Goal: Navigation & Orientation: Find specific page/section

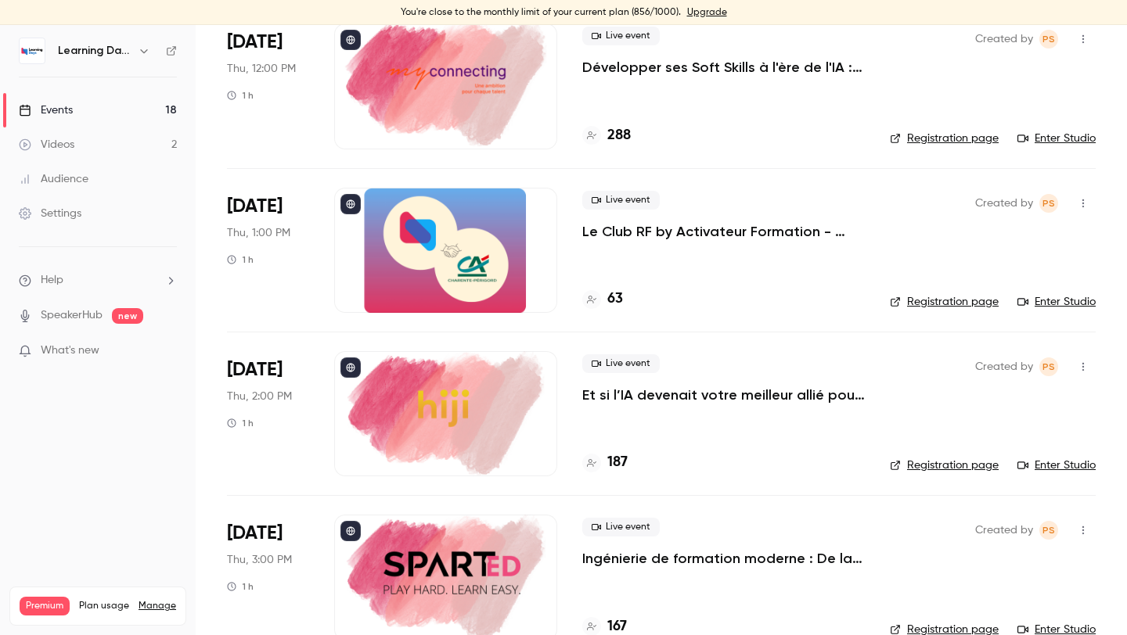
scroll to position [2461, 0]
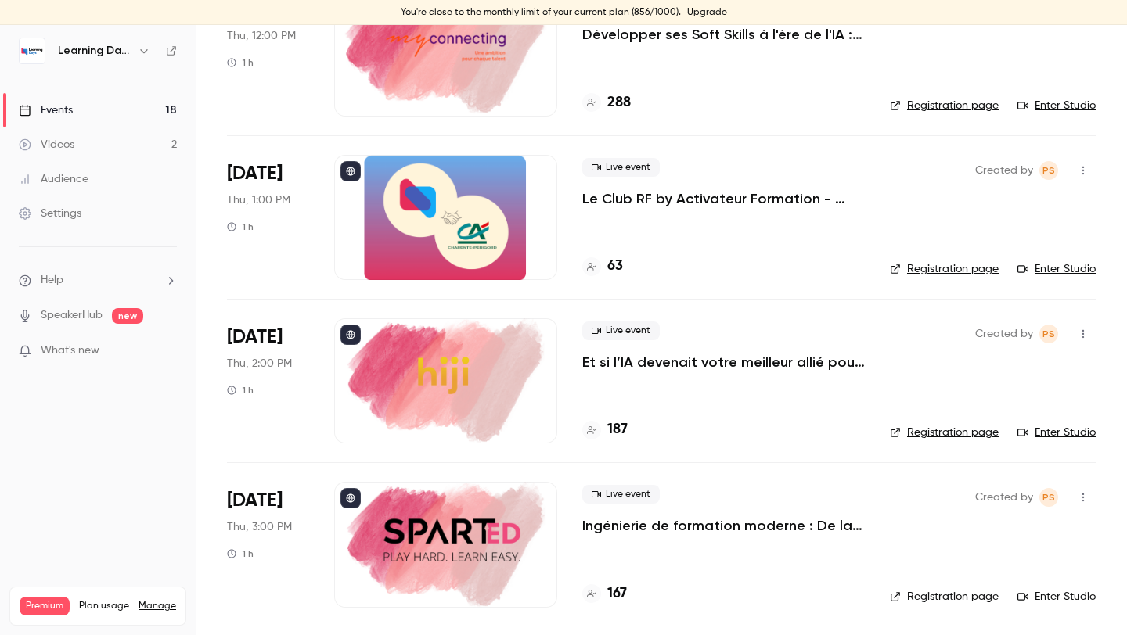
click at [606, 268] on div "63" at bounding box center [602, 266] width 41 height 21
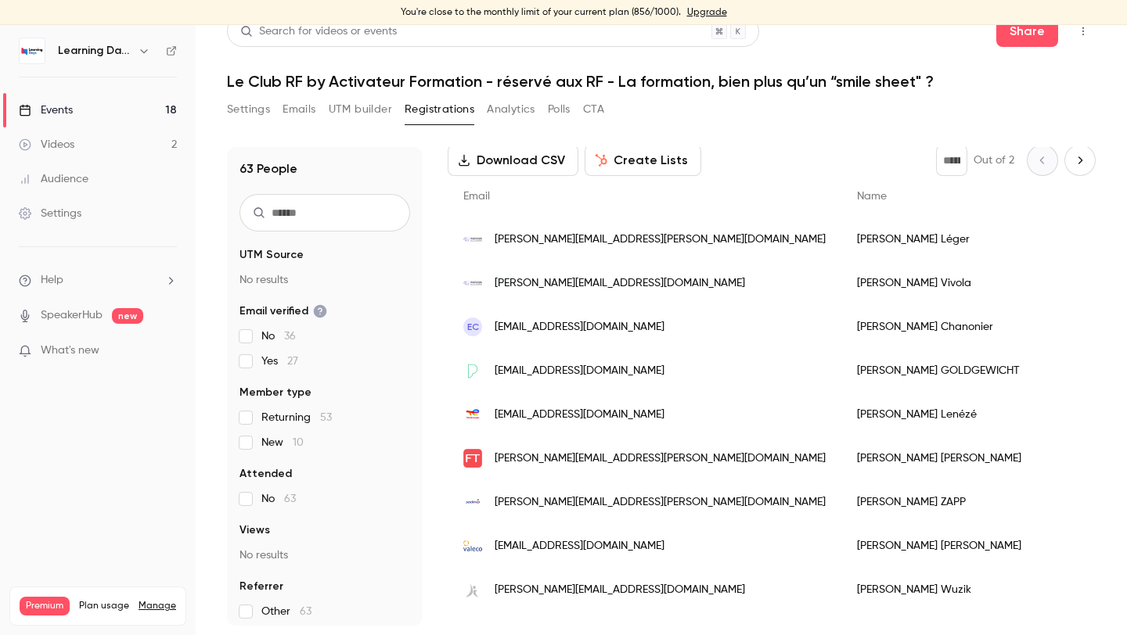
scroll to position [128, 0]
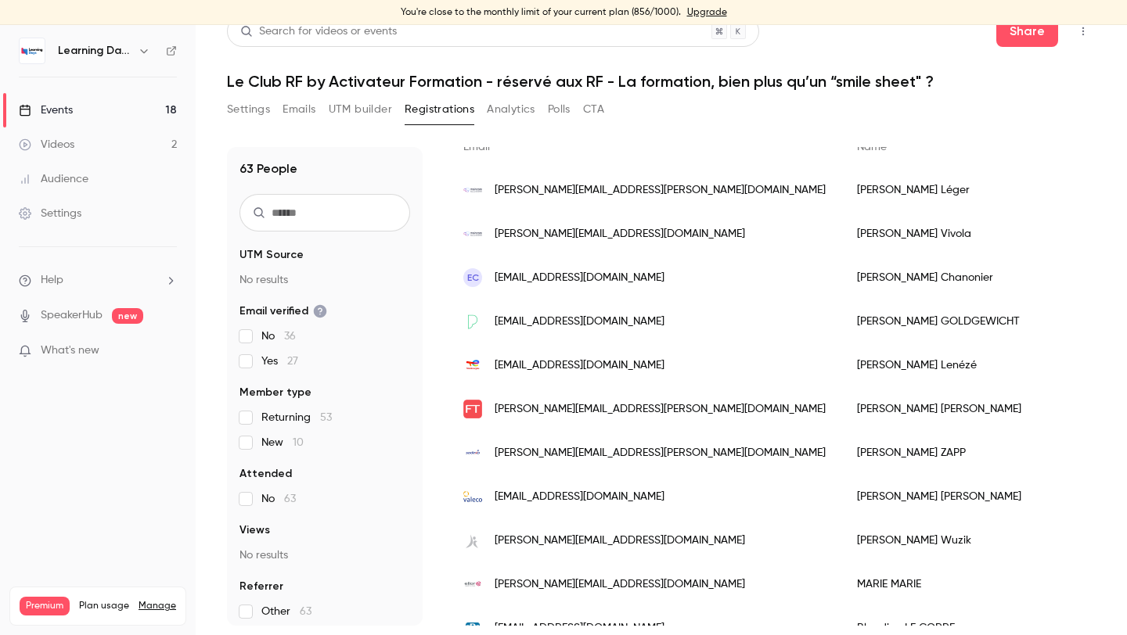
click at [105, 104] on link "Events 18" at bounding box center [98, 110] width 196 height 34
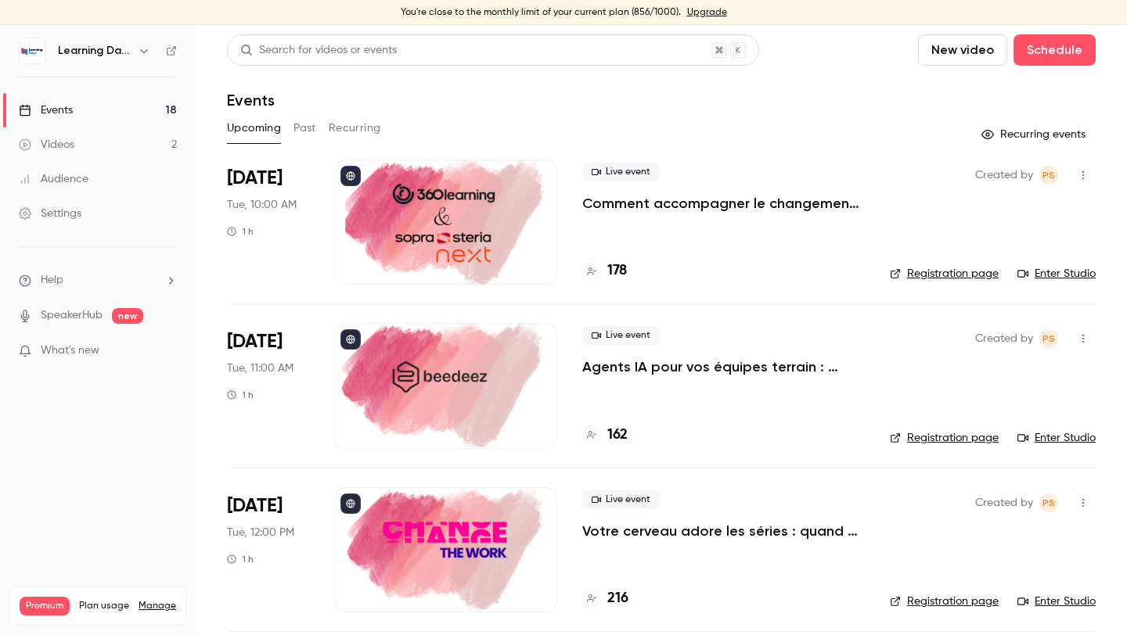
click at [84, 39] on div "Learning Days" at bounding box center [98, 51] width 158 height 27
click at [34, 47] on img at bounding box center [32, 50] width 25 height 25
drag, startPoint x: 631, startPoint y: 11, endPoint x: 649, endPoint y: 11, distance: 18.0
click at [649, 11] on div "You're close to the monthly limit of your current plan (856/1000). Upgrade" at bounding box center [563, 12] width 1127 height 25
click at [656, 87] on header "Search for videos or events New video Schedule Events" at bounding box center [661, 71] width 868 height 75
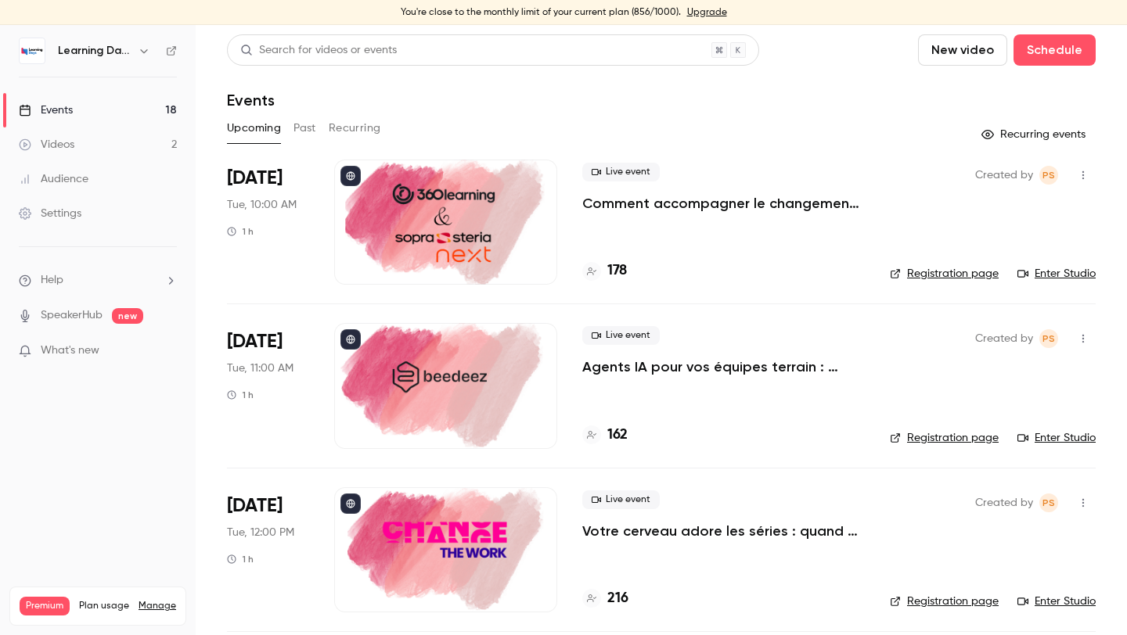
click at [642, 25] on main "Search for videos or events New video Schedule Events Upcoming Past Recurring R…" at bounding box center [661, 330] width 931 height 610
